Goal: Find specific page/section: Find specific page/section

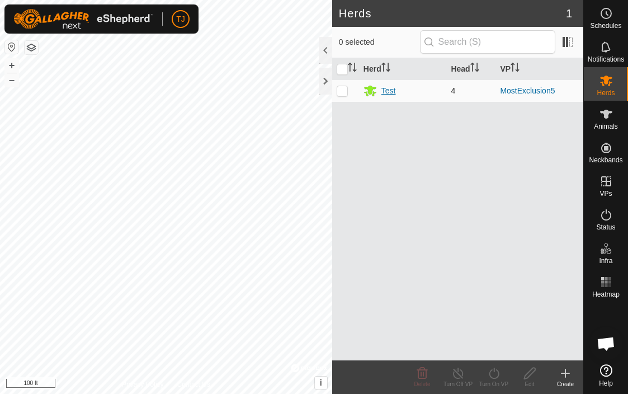
click at [389, 89] on div "Test" at bounding box center [389, 91] width 15 height 12
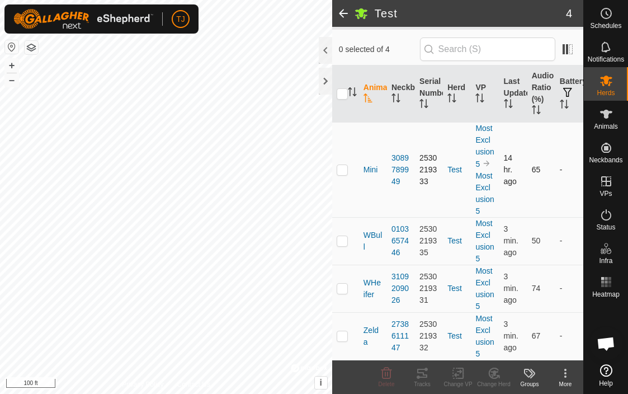
scroll to position [81, 0]
click at [324, 46] on div at bounding box center [325, 50] width 13 height 27
